Goal: Find specific page/section: Find specific page/section

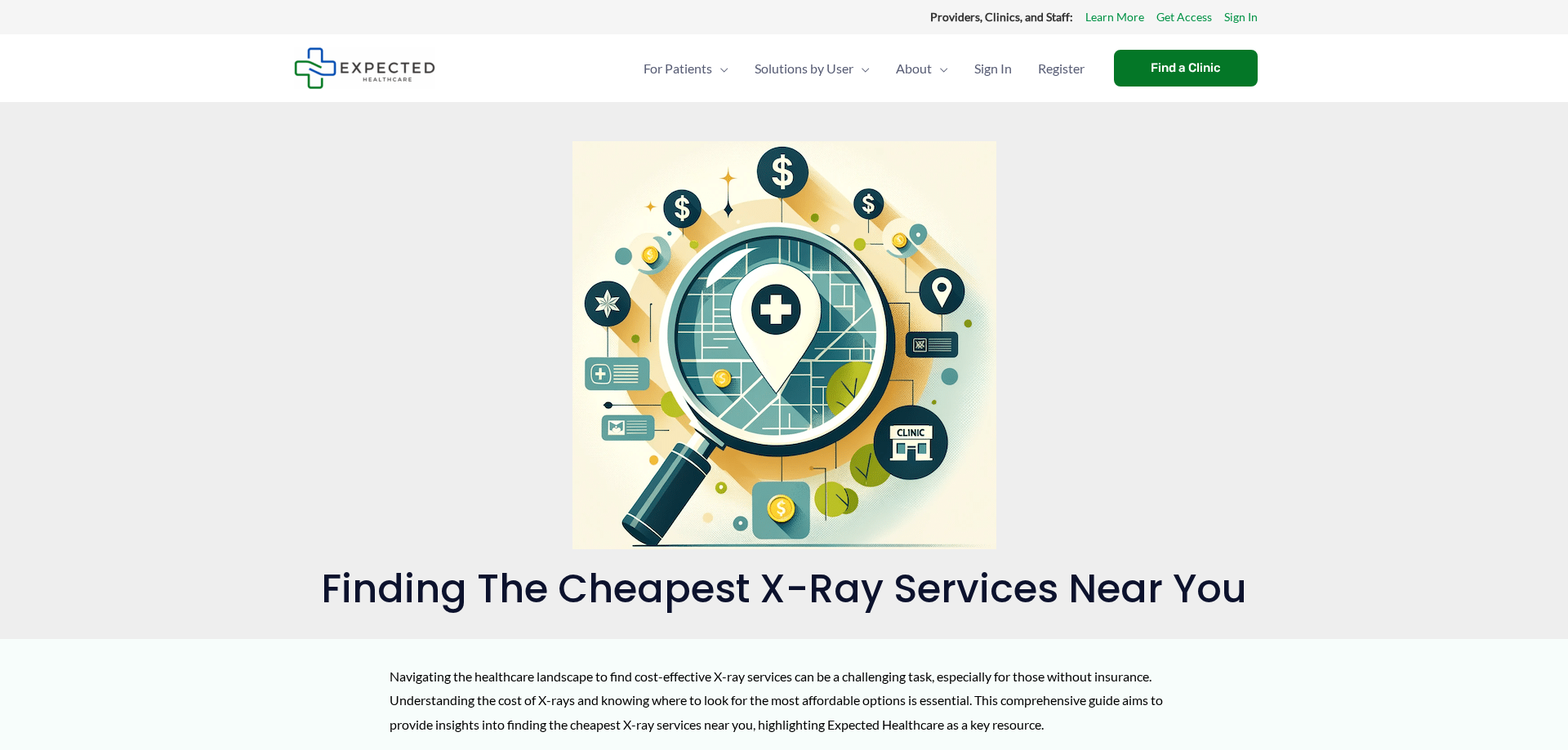
scroll to position [666, 0]
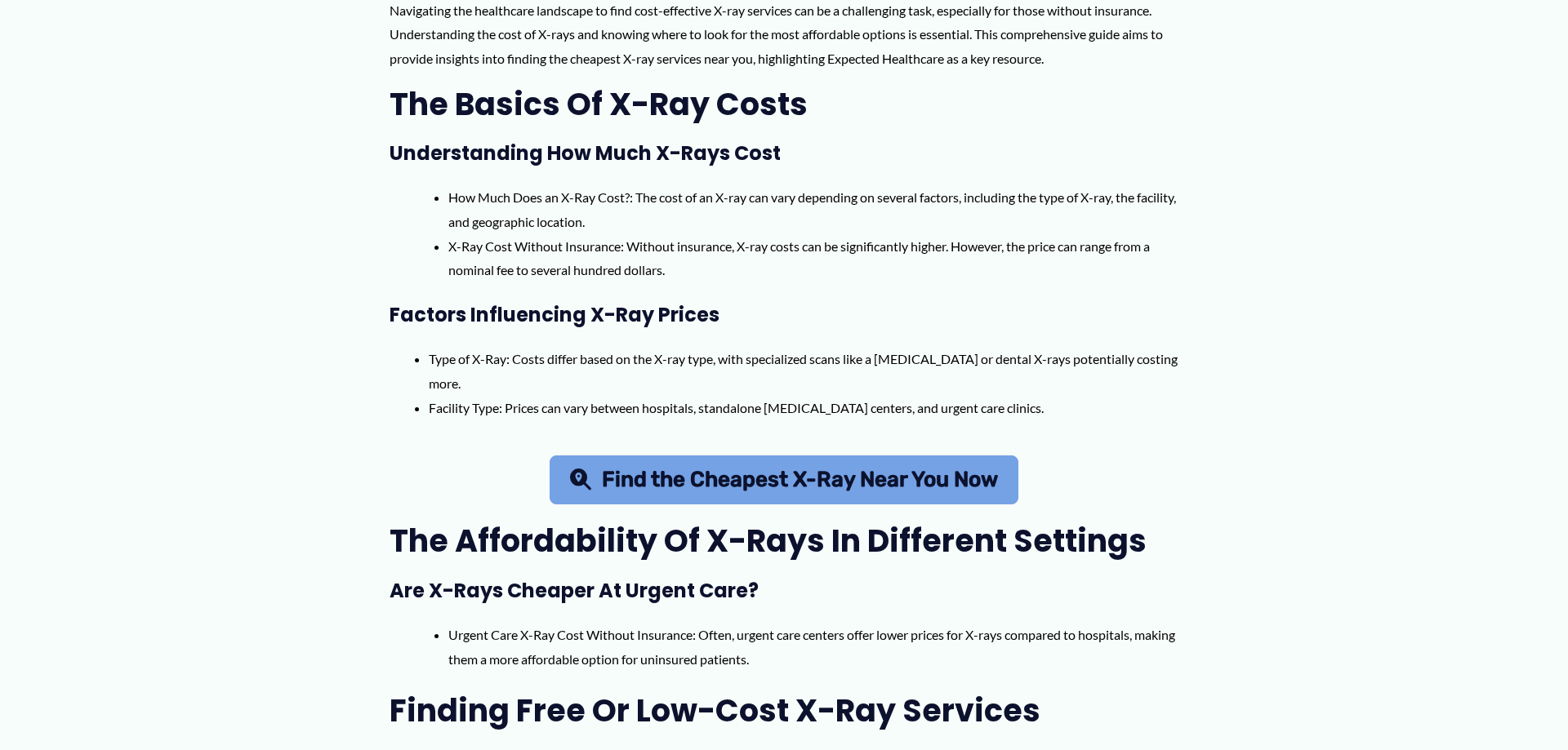
click at [796, 480] on span "Find the Cheapest X-Ray Near You Now" at bounding box center [800, 479] width 396 height 21
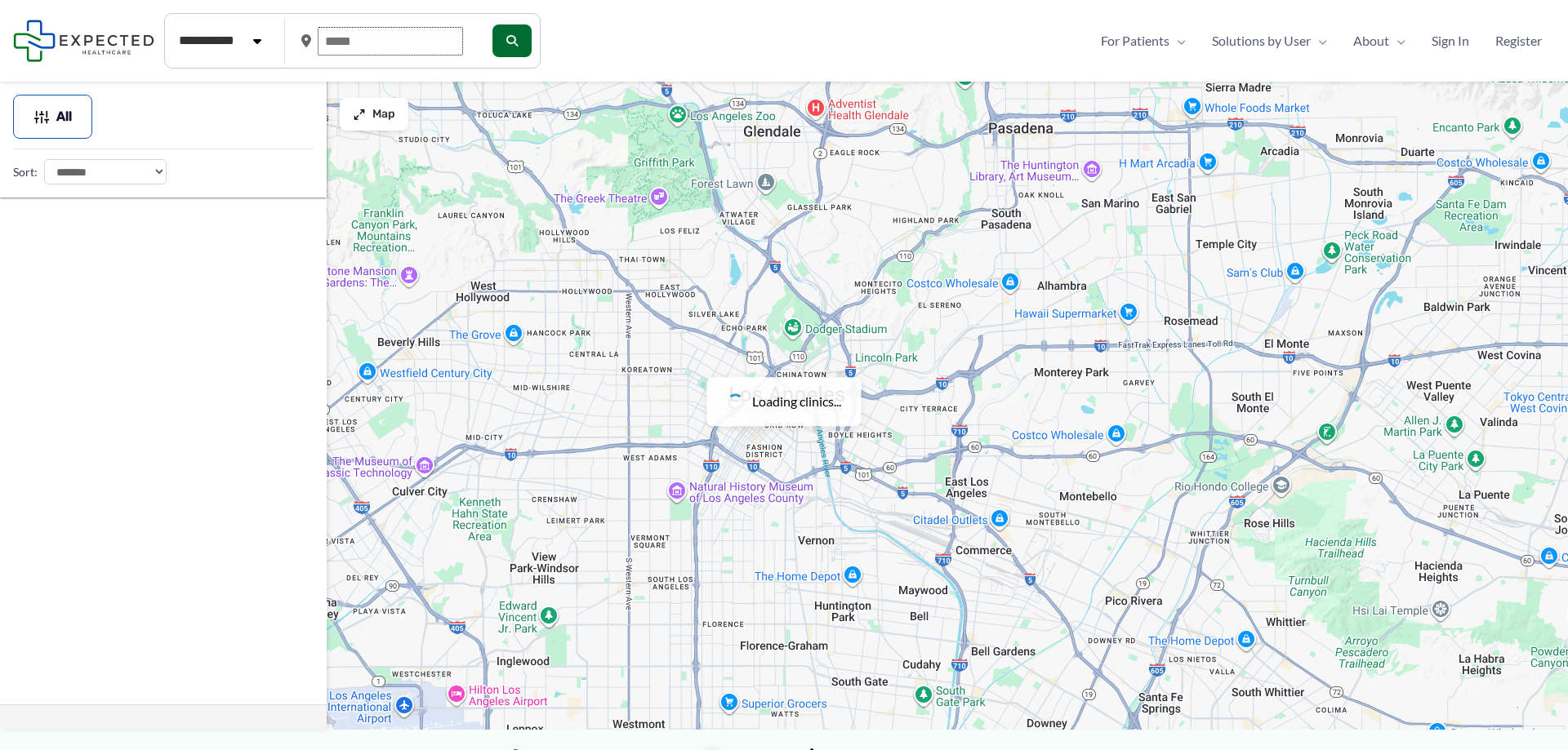
click at [376, 50] on input "text" at bounding box center [390, 41] width 145 height 29
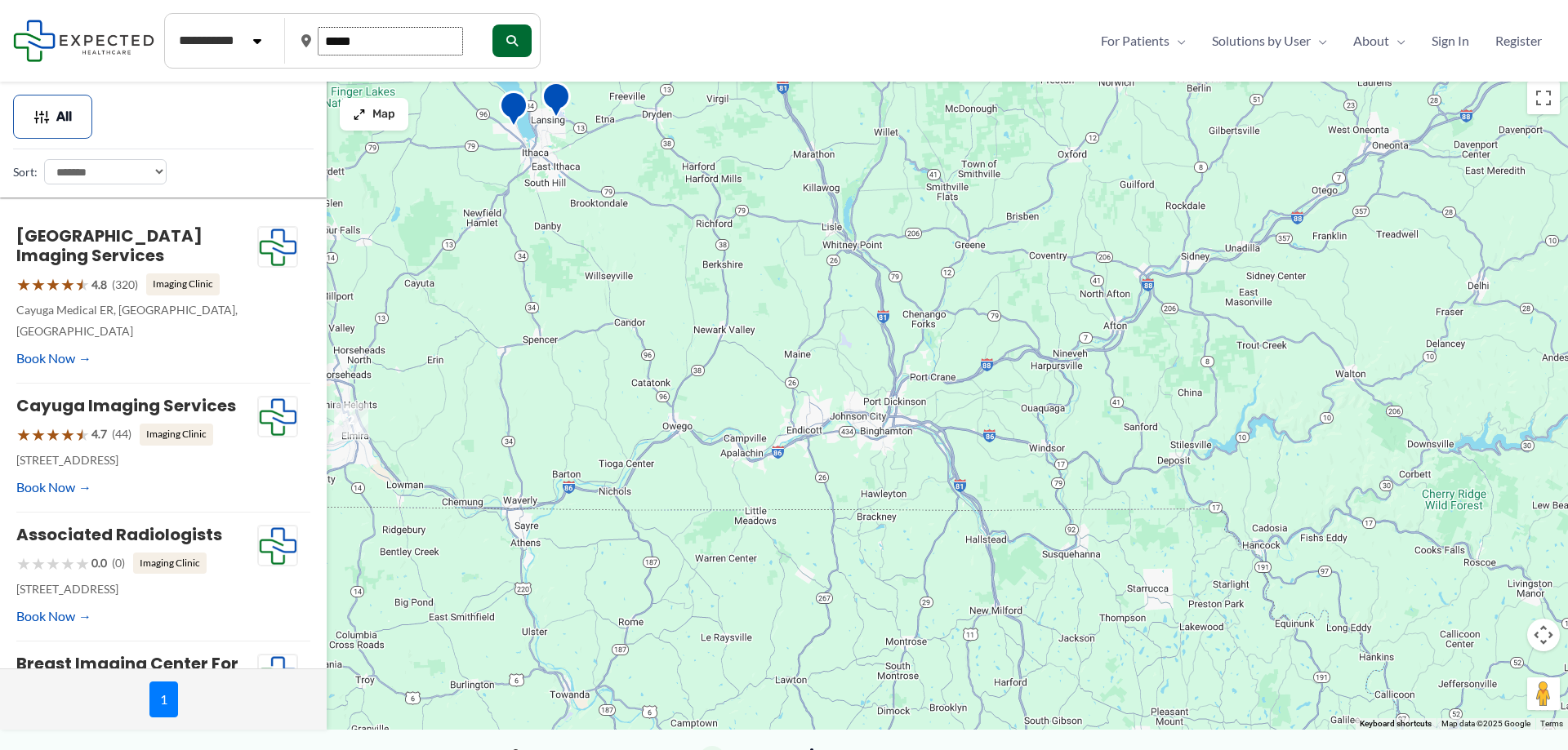
type input "*****"
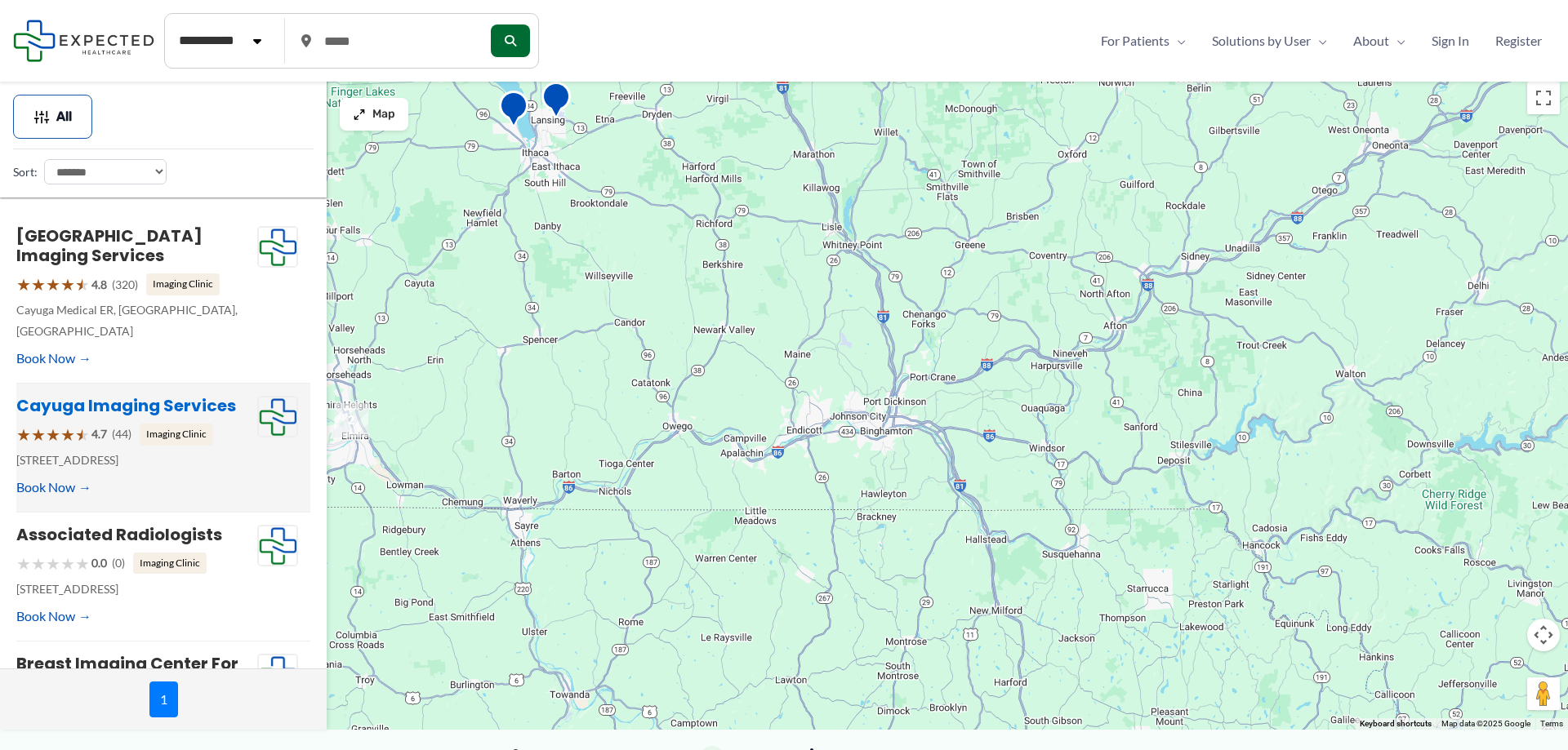
click at [147, 394] on link "Cayuga Imaging Services" at bounding box center [125, 405] width 220 height 23
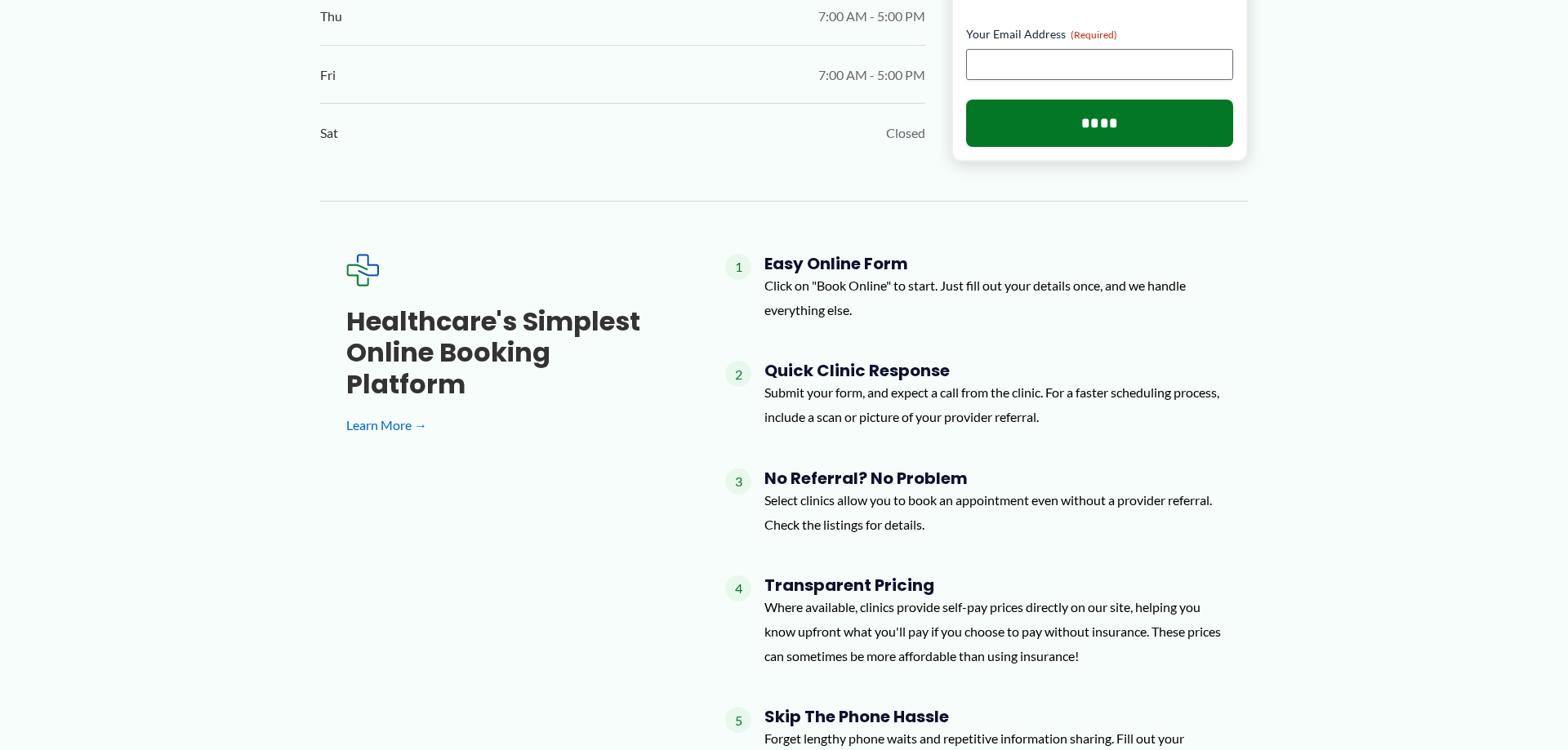
scroll to position [1249, 0]
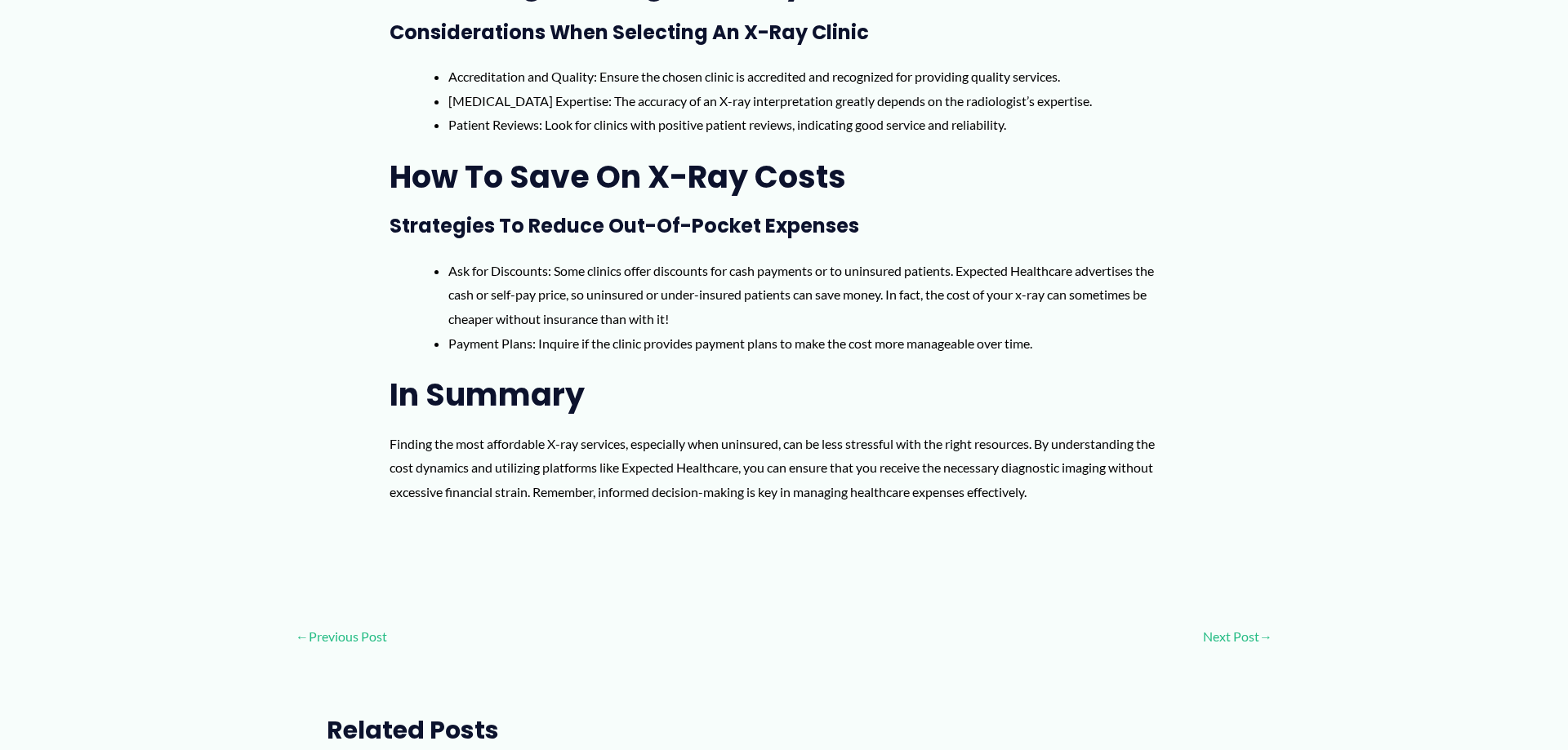
scroll to position [2998, 0]
